Goal: Information Seeking & Learning: Find specific fact

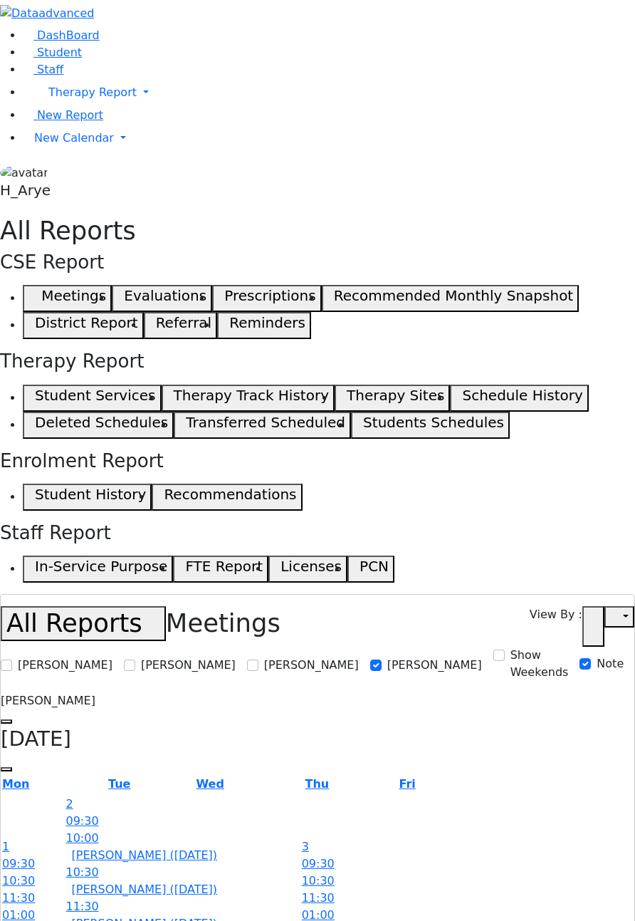
select select
click at [53, 42] on link "DashBoard" at bounding box center [61, 35] width 77 height 14
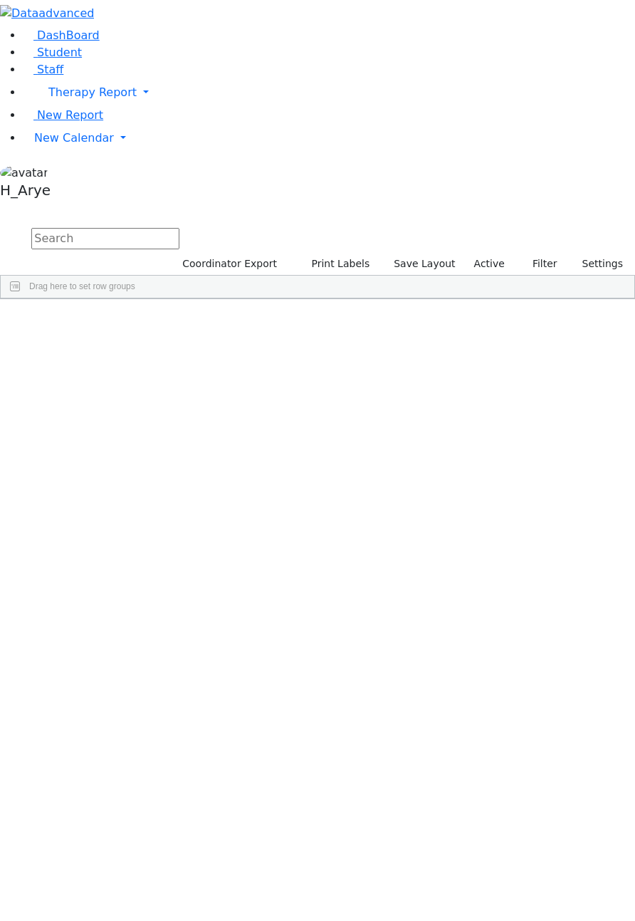
click at [180, 228] on input "text" at bounding box center [105, 238] width 148 height 21
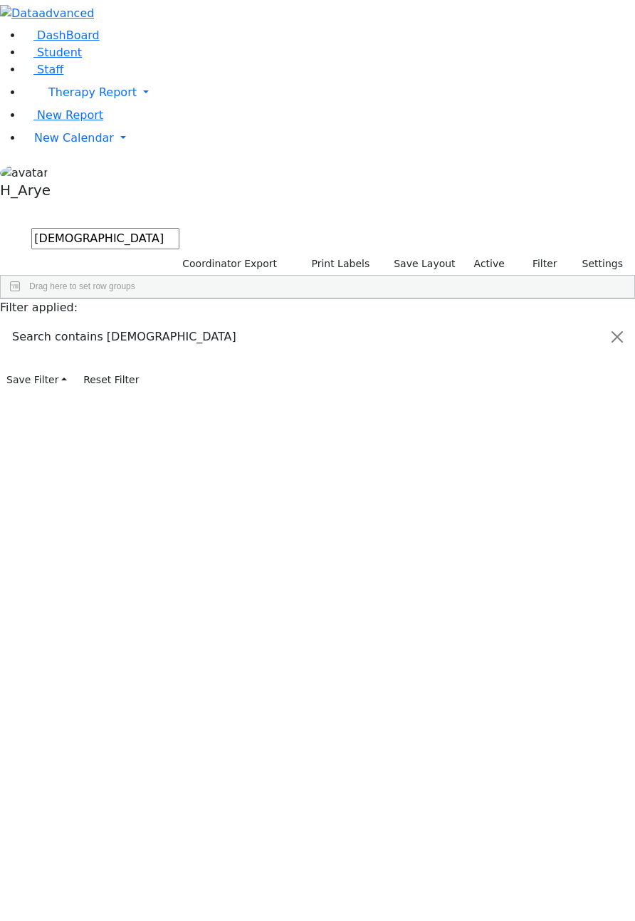
type input "[DEMOGRAPHIC_DATA]"
click at [282, 322] on div "[PERSON_NAME]" at bounding box center [268, 332] width 28 height 20
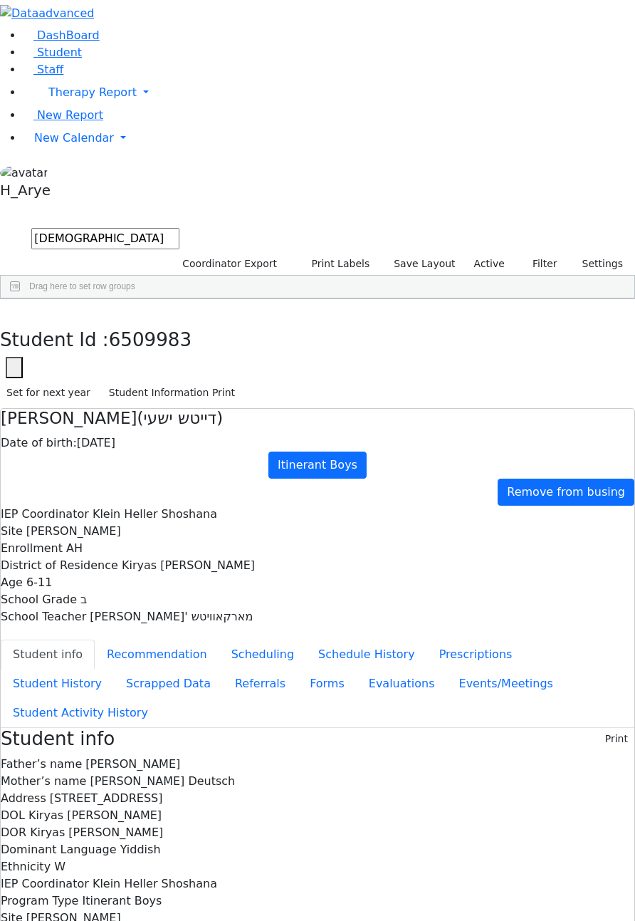
copy div "[DATE]"
